Goal: Use online tool/utility: Utilize a website feature to perform a specific function

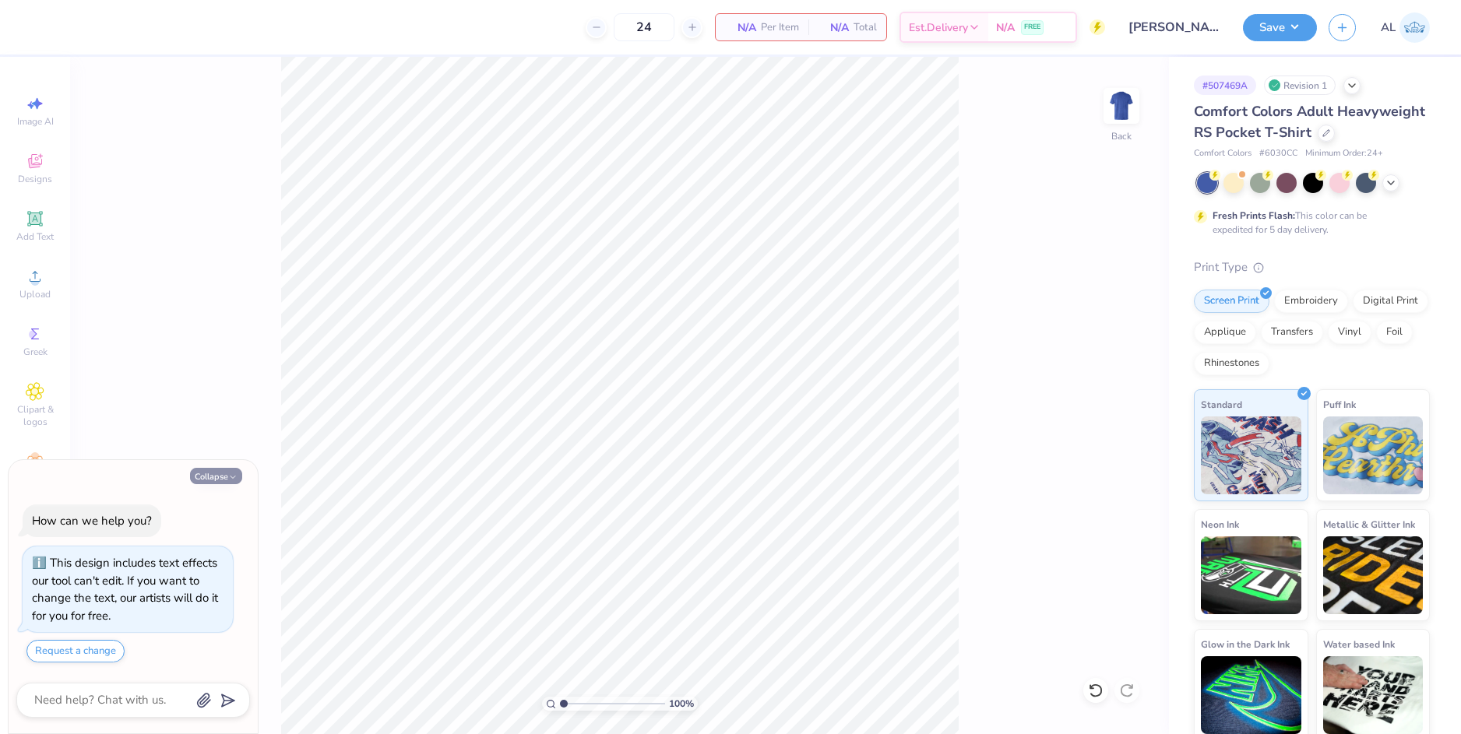
click at [217, 476] on button "Collapse" at bounding box center [216, 476] width 52 height 16
type textarea "x"
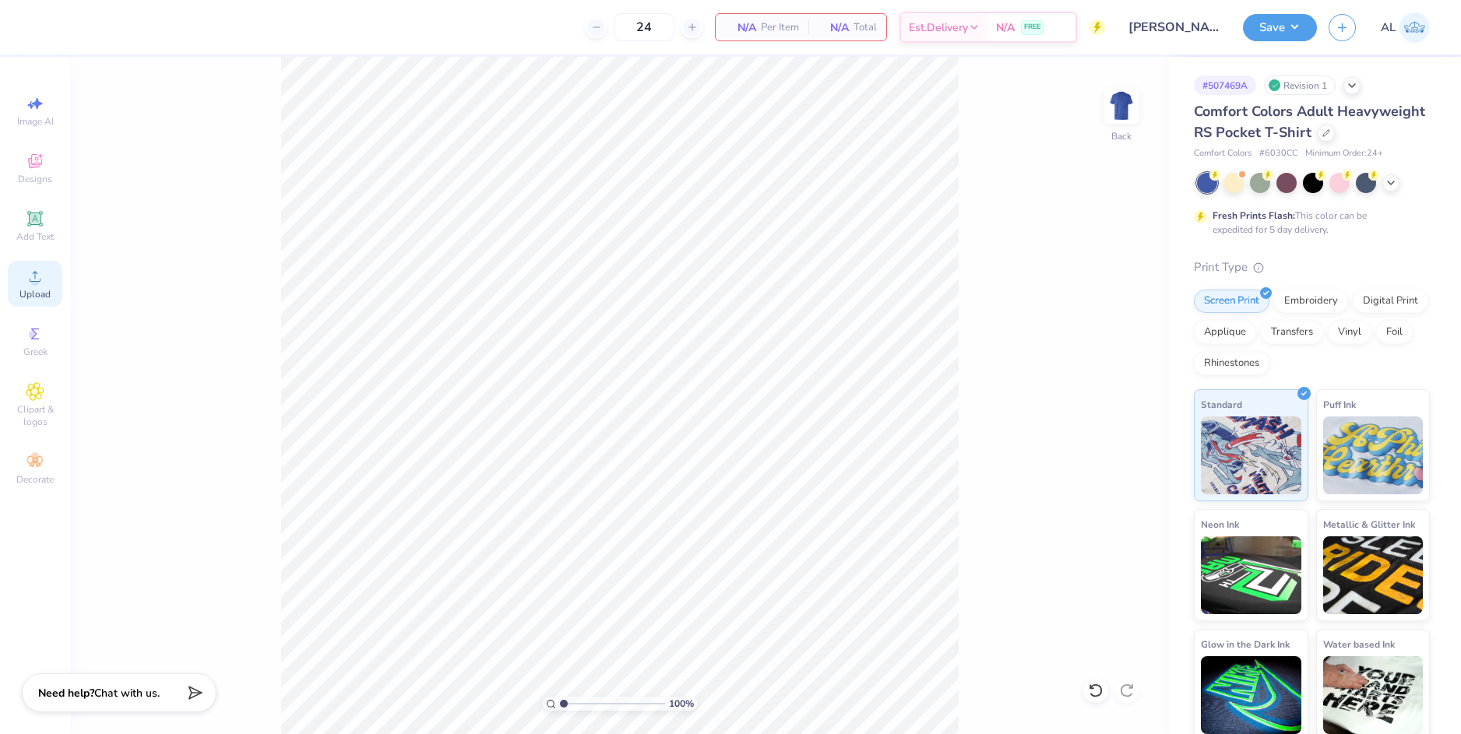
click at [36, 291] on span "Upload" at bounding box center [34, 294] width 31 height 12
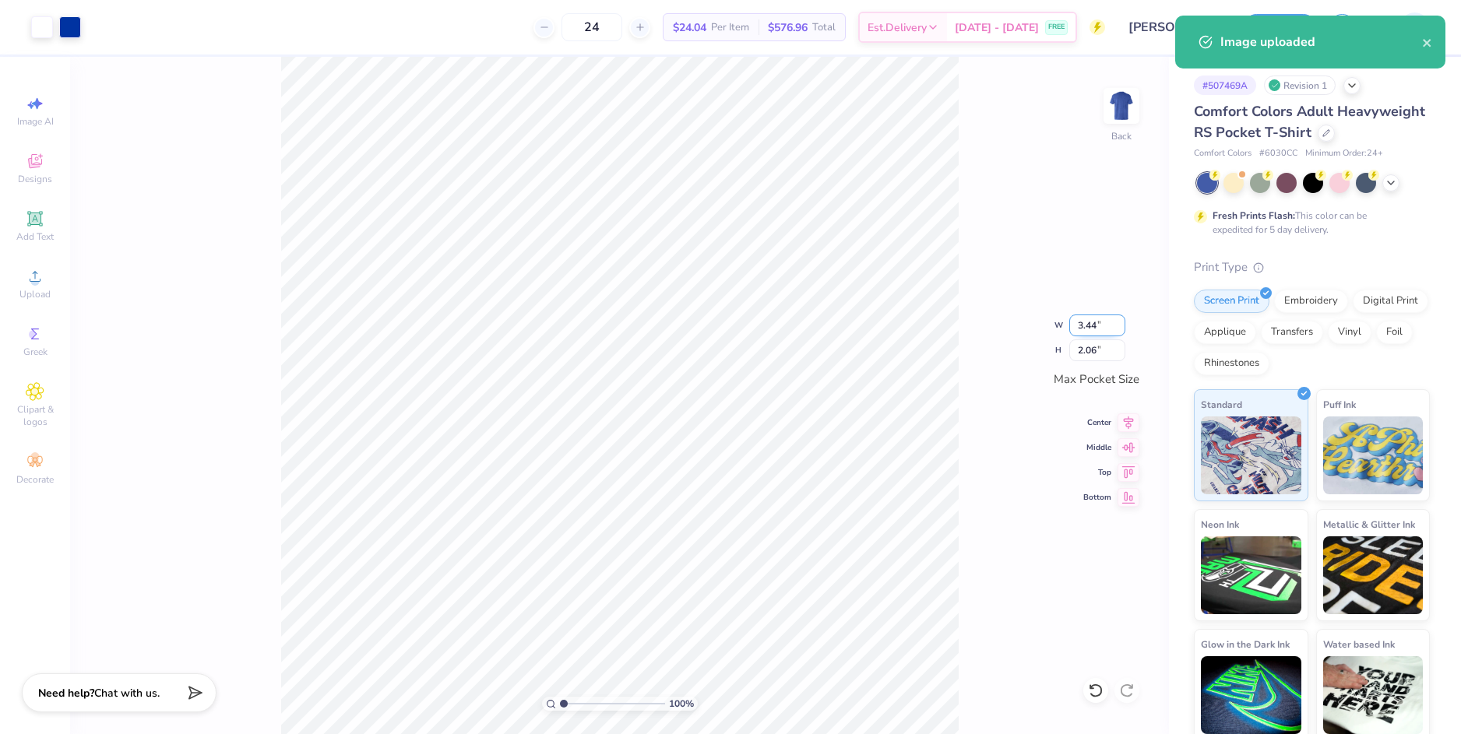
click at [1079, 326] on input "3.44" at bounding box center [1097, 326] width 56 height 22
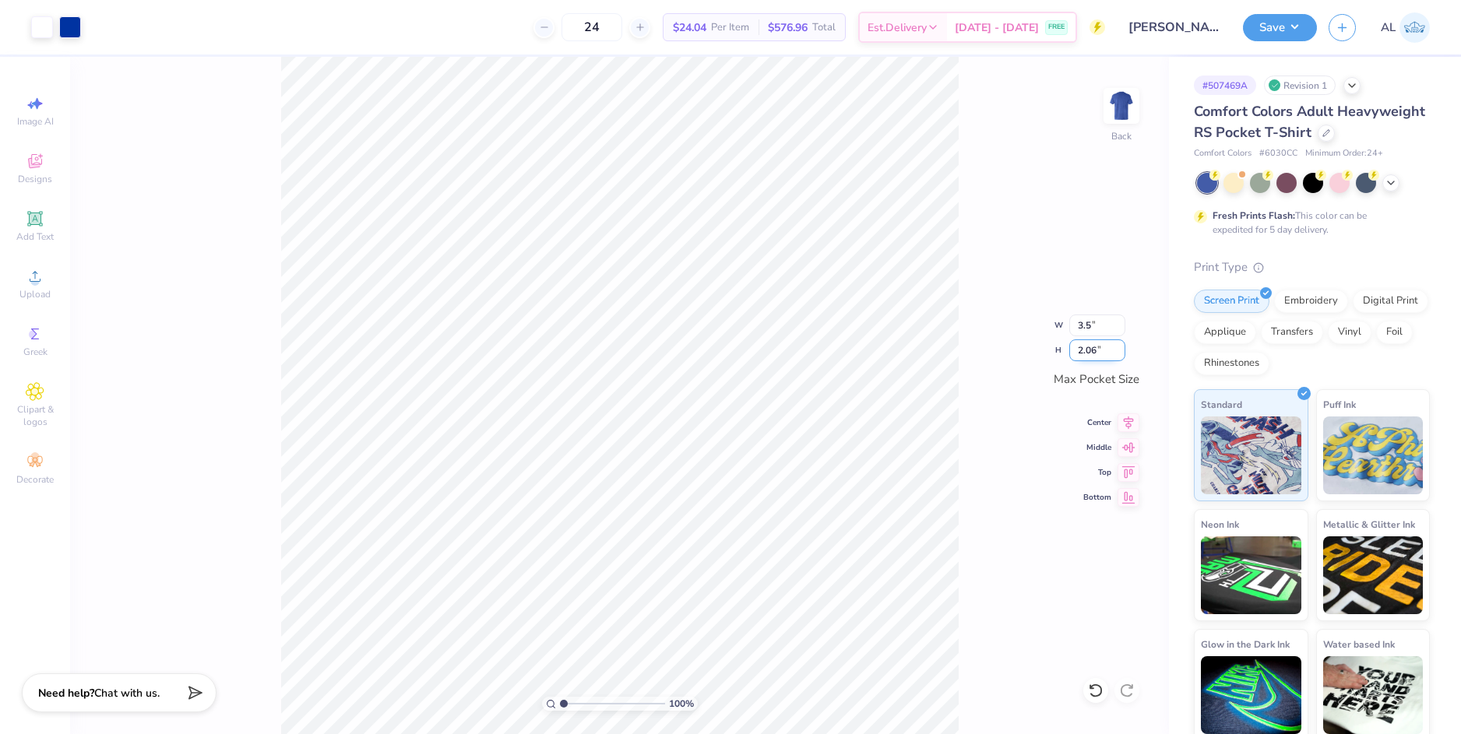
click at [1085, 348] on input "2.06" at bounding box center [1097, 351] width 56 height 22
type input "3.50"
type input "2.10"
click at [1284, 26] on button "Save" at bounding box center [1280, 25] width 74 height 27
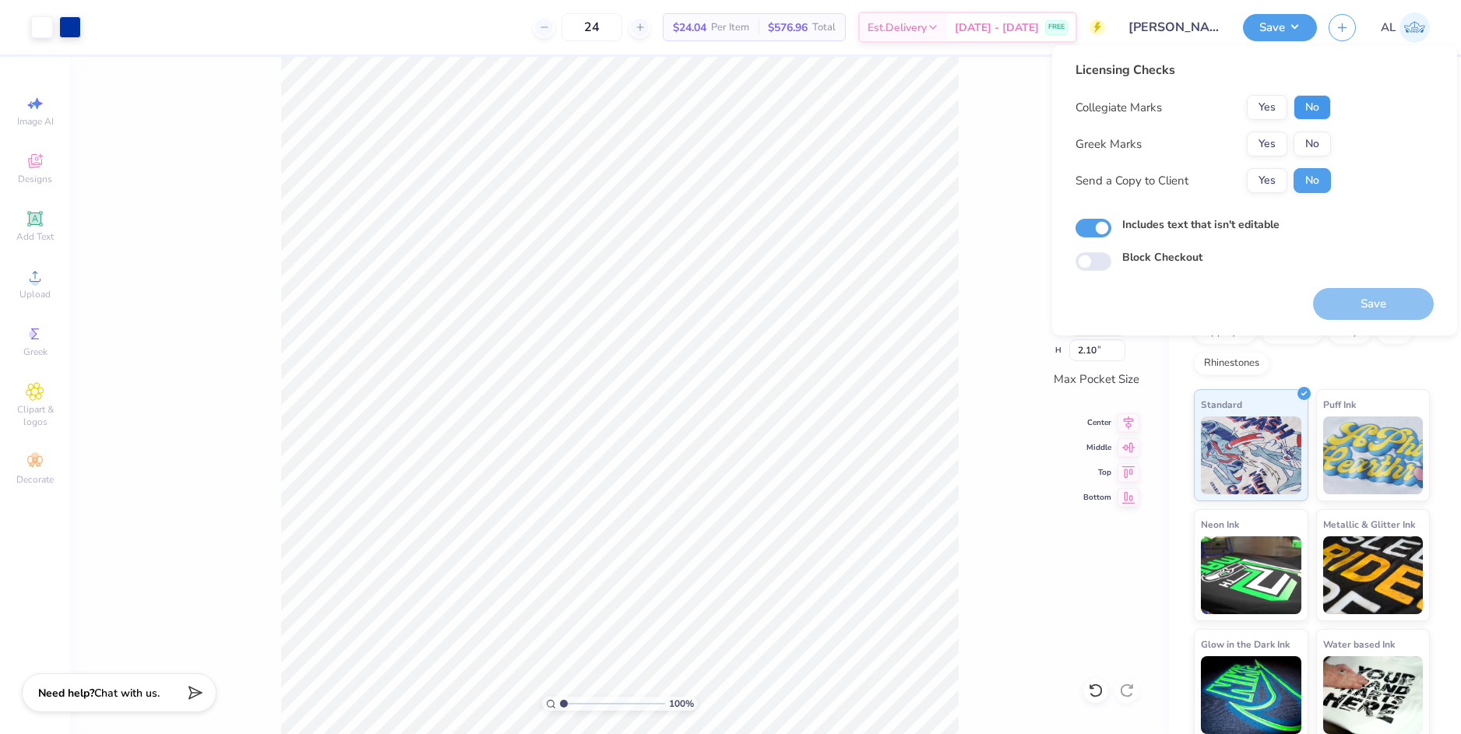
click at [1312, 107] on button "No" at bounding box center [1312, 107] width 37 height 25
click at [1310, 149] on button "No" at bounding box center [1312, 144] width 37 height 25
click at [1273, 178] on button "Yes" at bounding box center [1267, 180] width 40 height 25
click at [1367, 299] on button "Save" at bounding box center [1373, 304] width 121 height 32
